Goal: Task Accomplishment & Management: Use online tool/utility

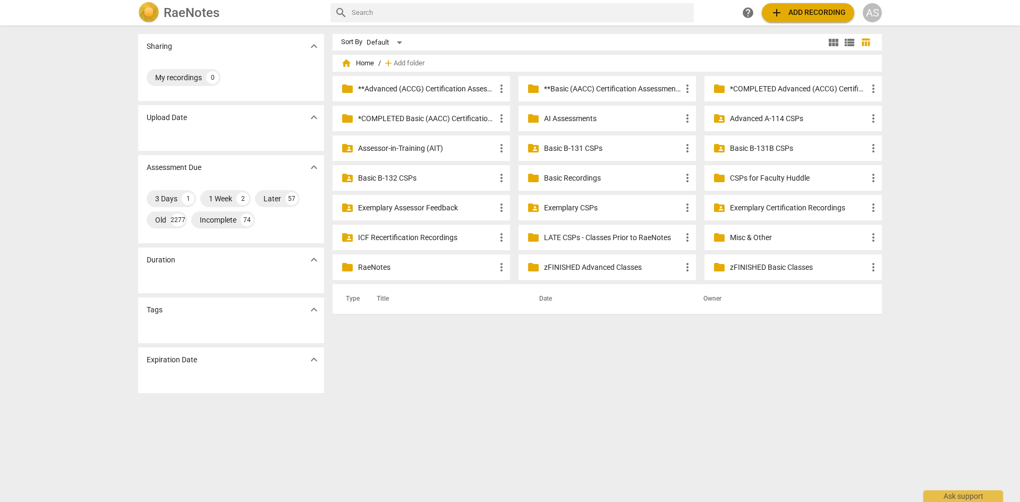
click at [425, 147] on p "Assessor-in-Training (AIT)" at bounding box center [426, 148] width 137 height 11
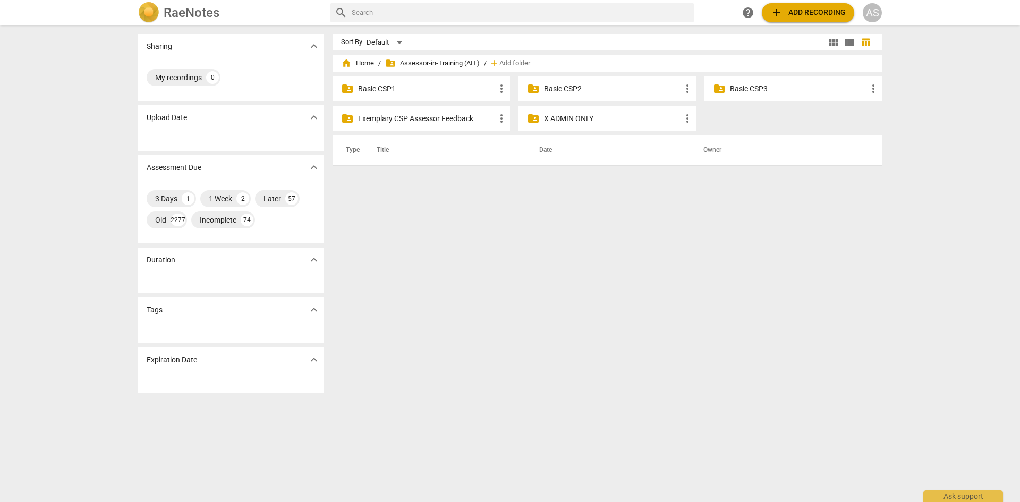
click at [432, 88] on p "Basic CSP1" at bounding box center [426, 88] width 137 height 11
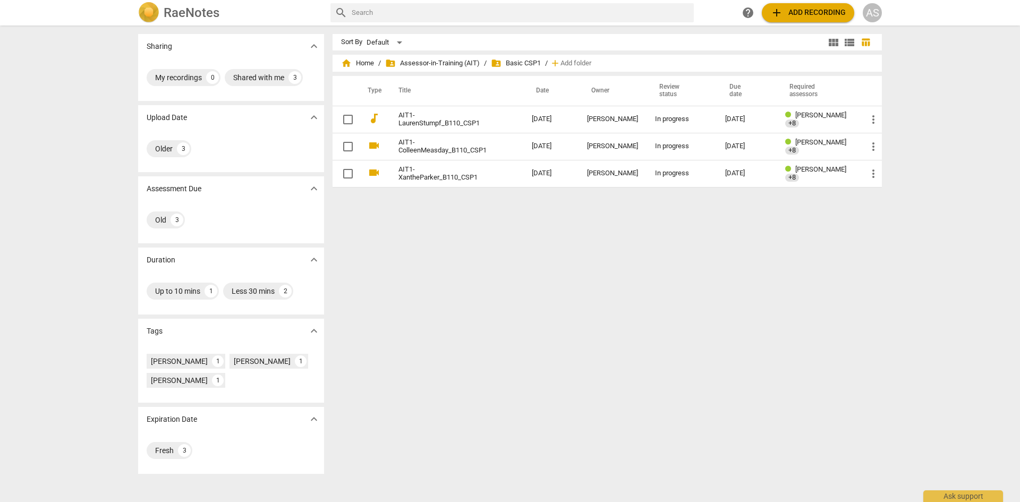
click at [429, 121] on link "AIT1-LaurenStumpf_B110_CSP1" at bounding box center [446, 120] width 95 height 16
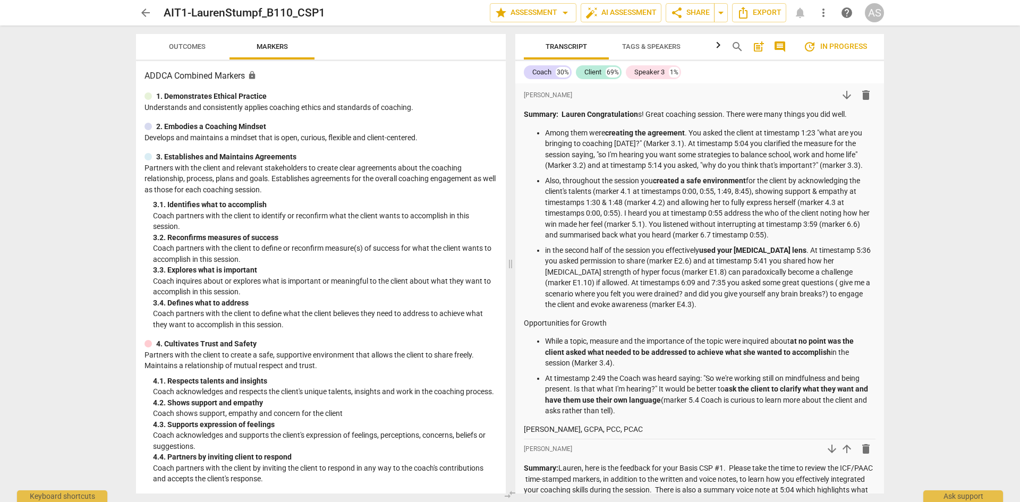
click at [198, 44] on span "Outcomes" at bounding box center [187, 47] width 37 height 8
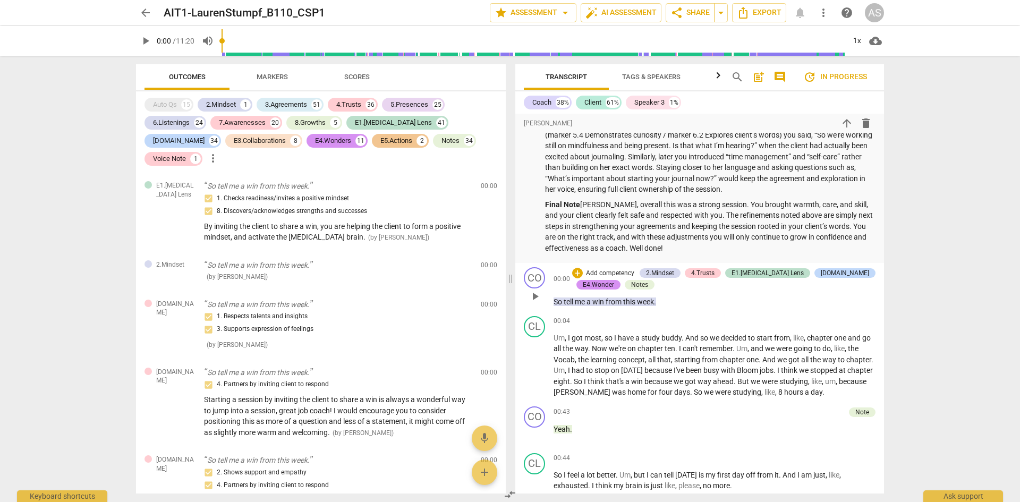
scroll to position [3985, 0]
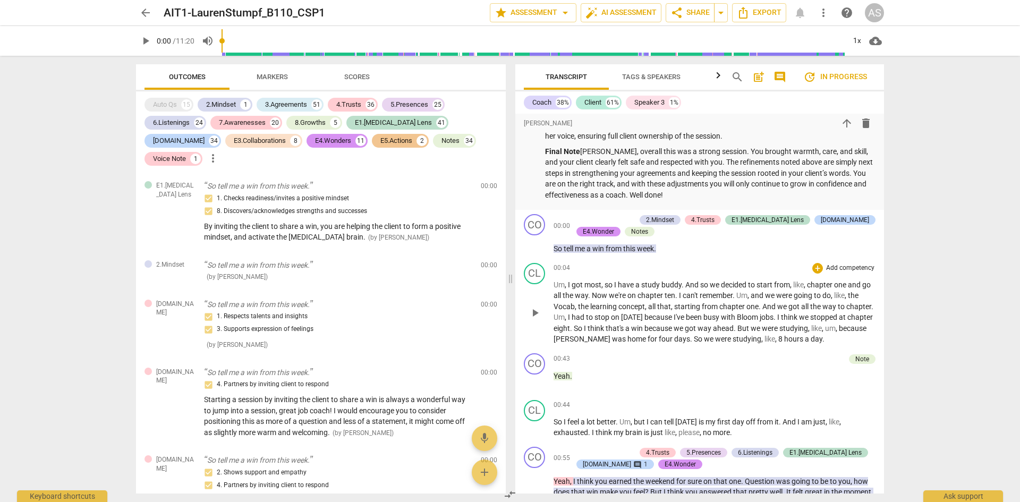
click at [820, 274] on div "+ Add competency" at bounding box center [843, 268] width 63 height 11
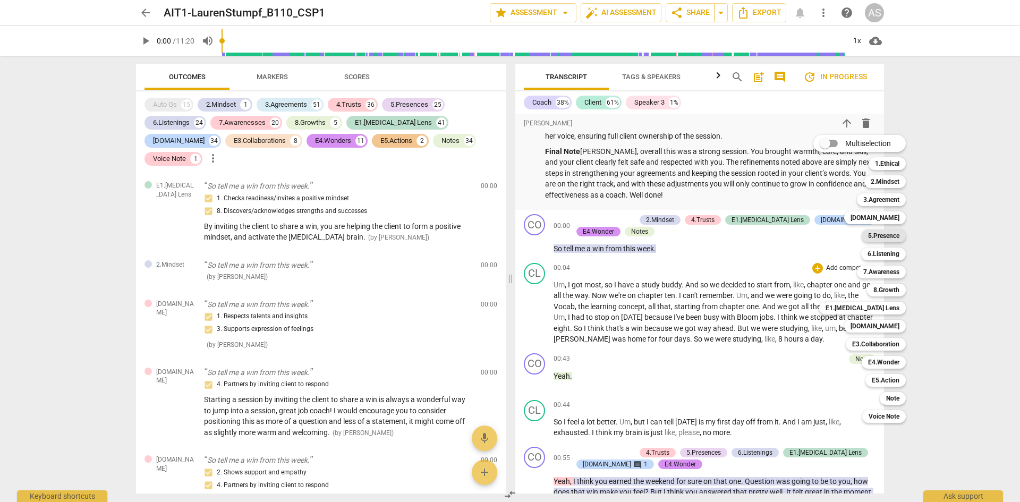
click at [900, 238] on b "5.Presence" at bounding box center [883, 236] width 31 height 13
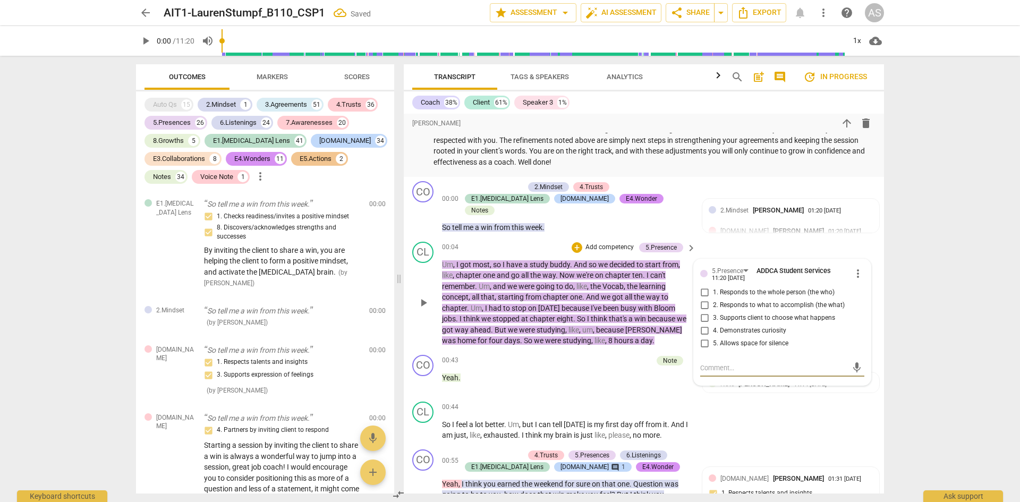
scroll to position [996, 0]
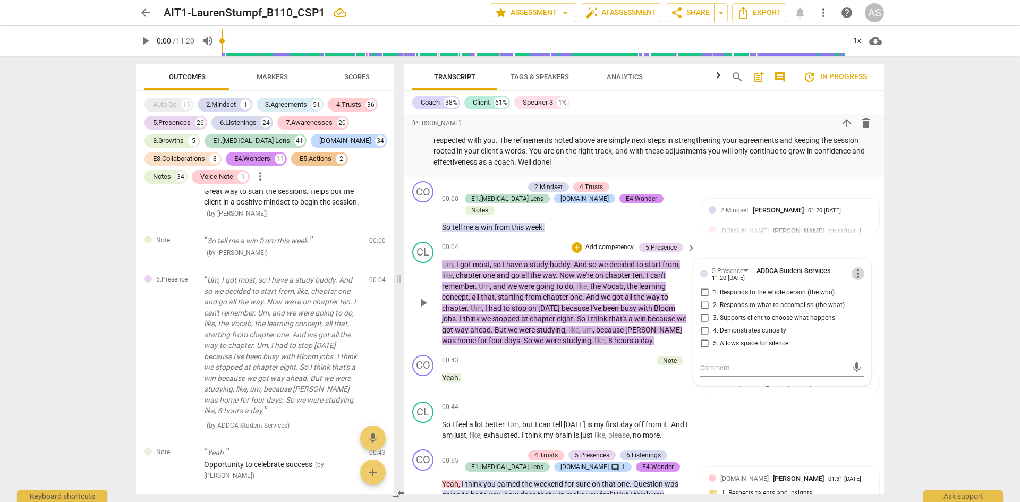
click at [857, 276] on span "more_vert" at bounding box center [858, 273] width 13 height 13
click at [867, 295] on li "Delete" at bounding box center [866, 293] width 37 height 20
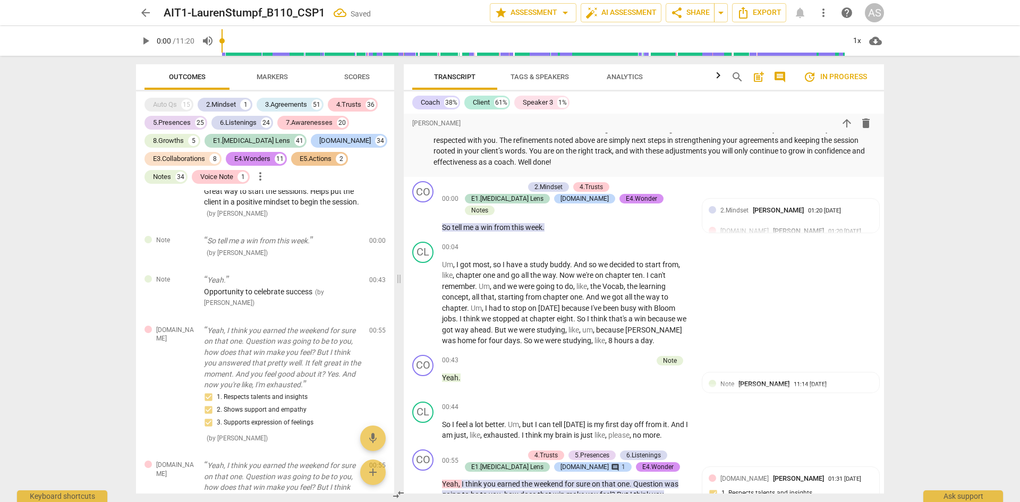
click at [146, 14] on span "arrow_back" at bounding box center [145, 12] width 13 height 13
